Goal: Information Seeking & Learning: Learn about a topic

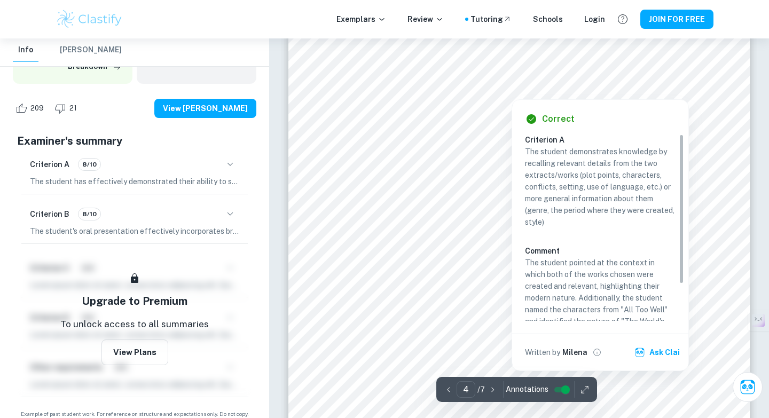
scroll to position [2130, 0]
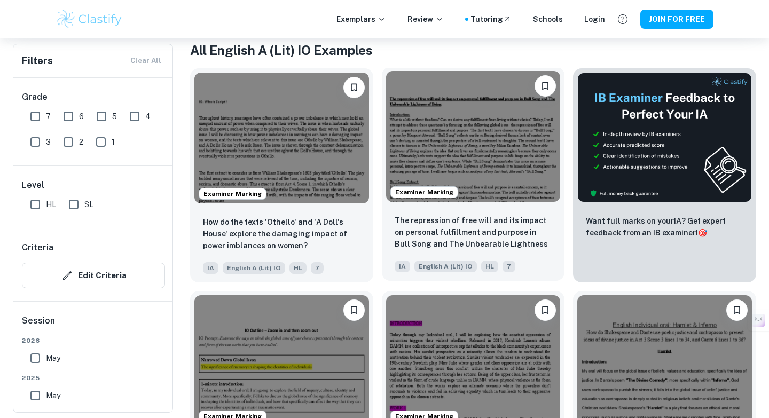
scroll to position [522, 0]
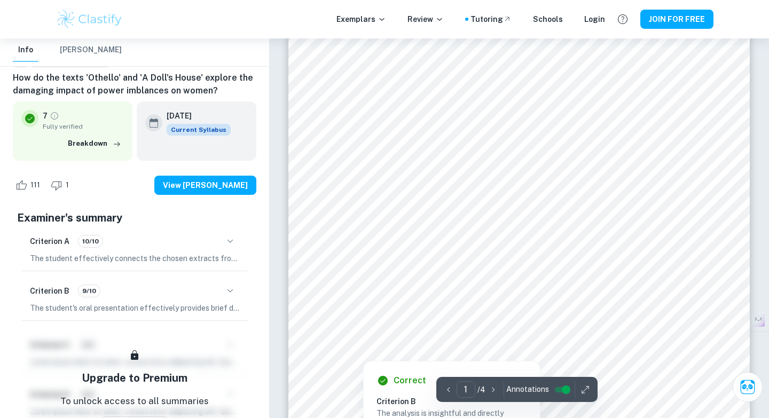
scroll to position [73, 0]
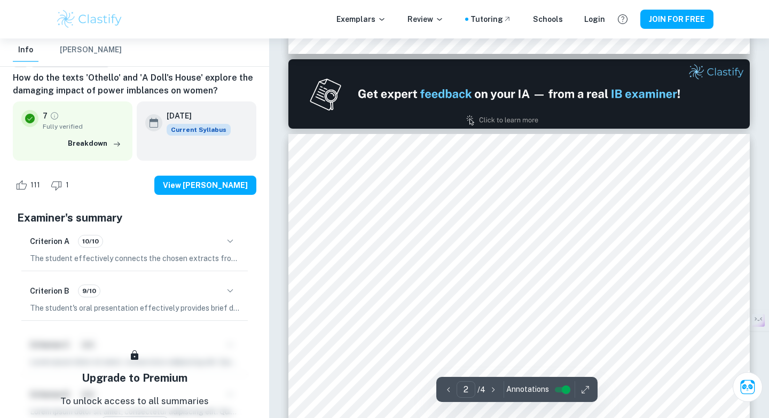
type input "1"
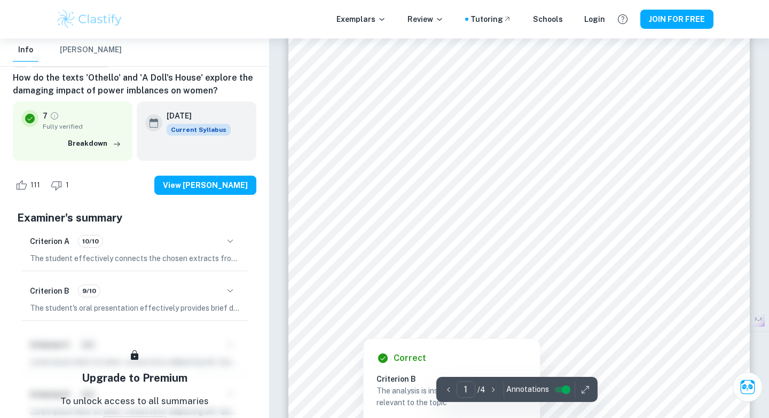
scroll to position [92, 0]
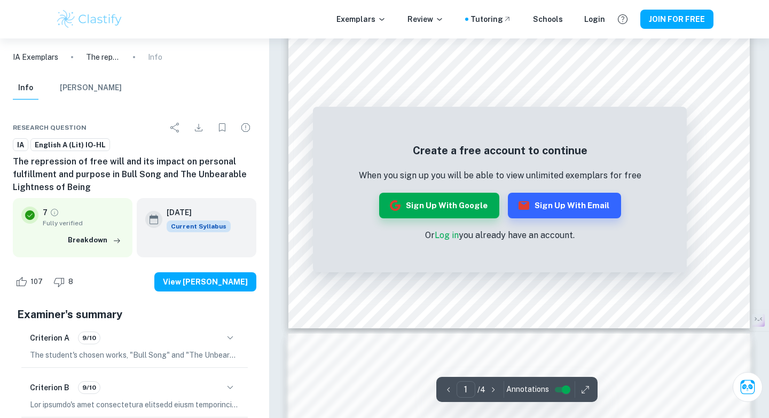
scroll to position [347, 0]
